Goal: Book appointment/travel/reservation

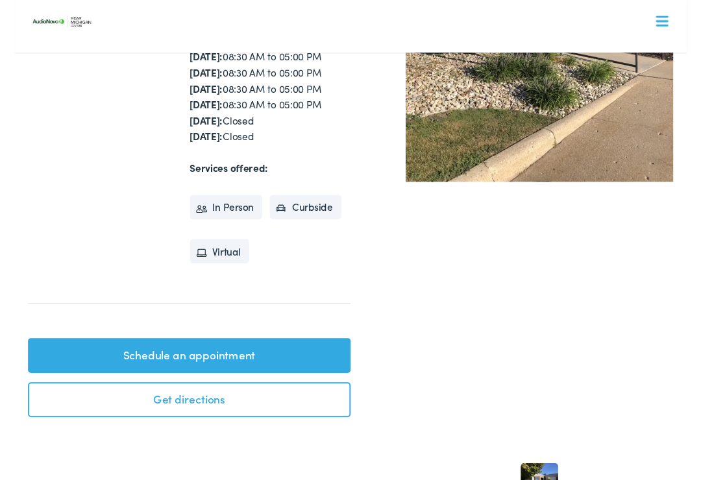
scroll to position [274, 0]
click at [45, 362] on link "Schedule an appointment" at bounding box center [182, 370] width 336 height 36
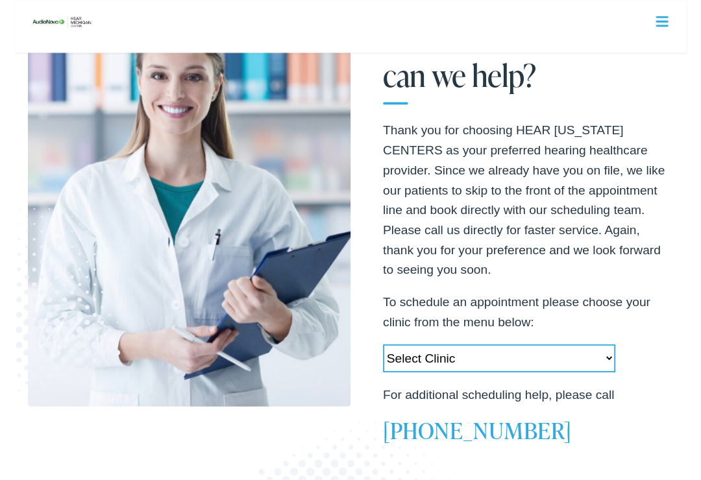
scroll to position [153, 0]
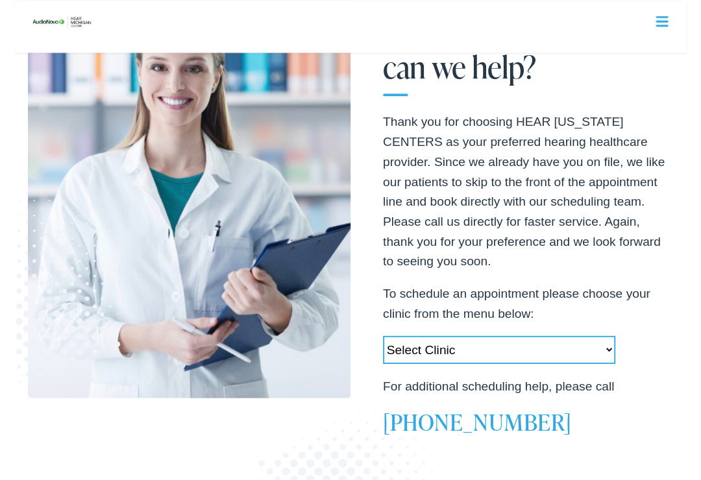
click at [460, 367] on select "Select Clinic [PERSON_NAME][GEOGRAPHIC_DATA]-[GEOGRAPHIC_DATA]-AudioNova [STREE…" at bounding box center [505, 365] width 242 height 29
select select "[URL][DOMAIN_NAME]"
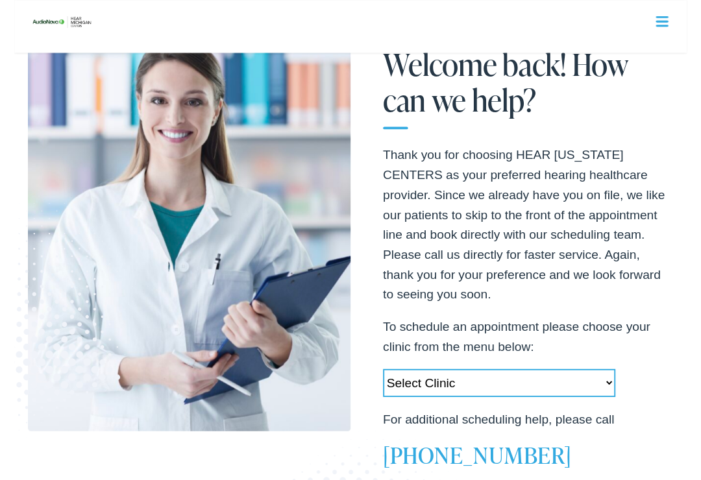
scroll to position [119, 0]
click at [598, 391] on select "Select Clinic [PERSON_NAME][GEOGRAPHIC_DATA]-[GEOGRAPHIC_DATA]-AudioNova [STREE…" at bounding box center [505, 398] width 242 height 29
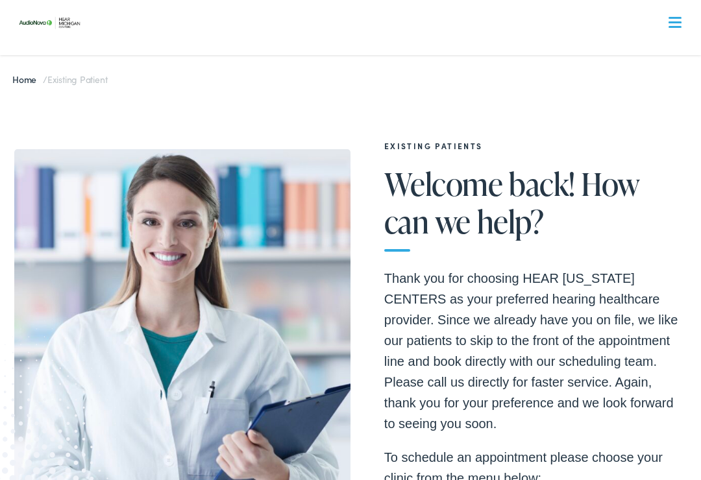
scroll to position [0, 0]
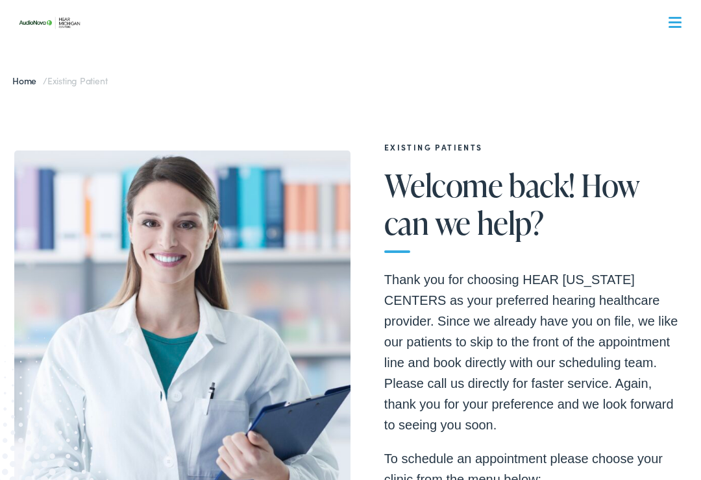
click at [678, 27] on span at bounding box center [675, 27] width 13 height 2
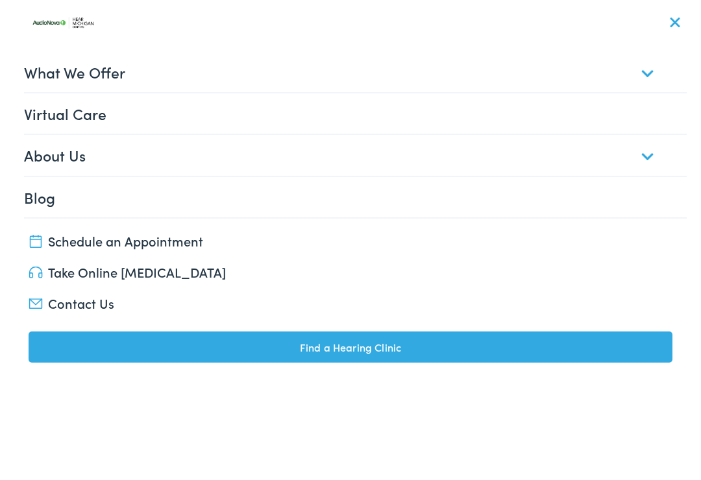
click at [60, 237] on link "Schedule an Appointment" at bounding box center [351, 241] width 645 height 18
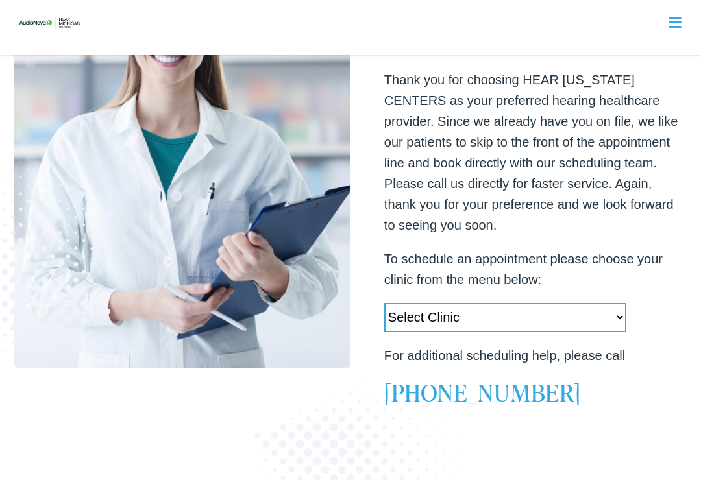
scroll to position [199, 0]
